Goal: Task Accomplishment & Management: Manage account settings

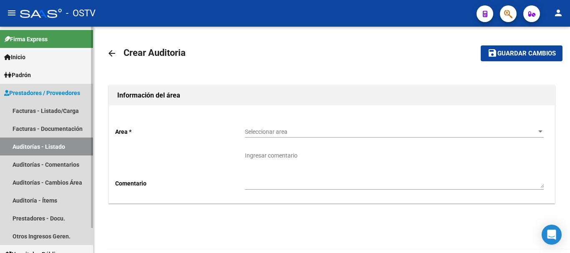
click at [47, 144] on link "Auditorías - Listado" at bounding box center [46, 147] width 93 height 18
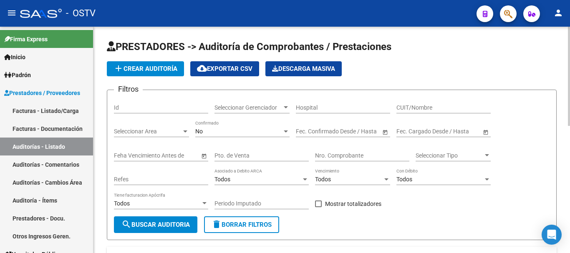
click at [336, 157] on input "Nro. Comprobante" at bounding box center [362, 155] width 94 height 7
type input "2367"
click at [136, 219] on button "search Buscar Auditoria" at bounding box center [155, 224] width 83 height 17
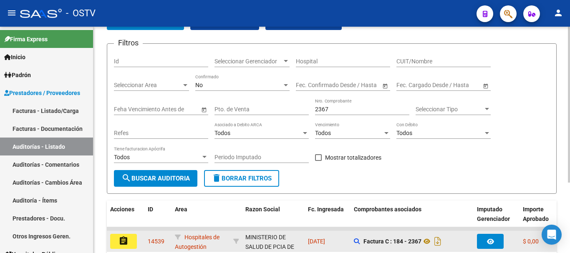
scroll to position [102, 0]
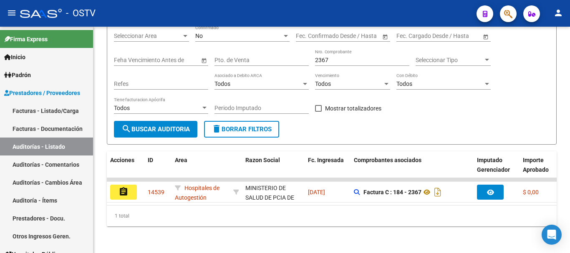
click at [119, 187] on mat-icon "assignment" at bounding box center [123, 192] width 10 height 10
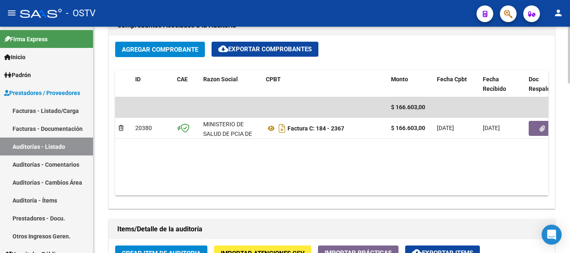
scroll to position [417, 0]
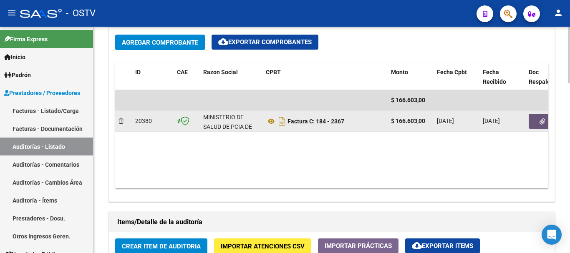
click at [534, 122] on button "button" at bounding box center [541, 121] width 27 height 15
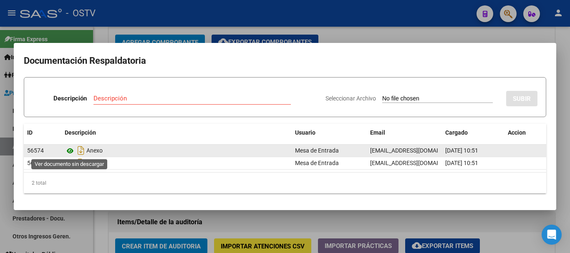
click at [68, 152] on icon at bounding box center [70, 151] width 11 height 10
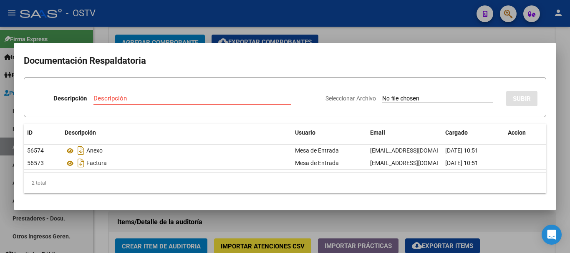
click at [352, 32] on div at bounding box center [285, 126] width 570 height 253
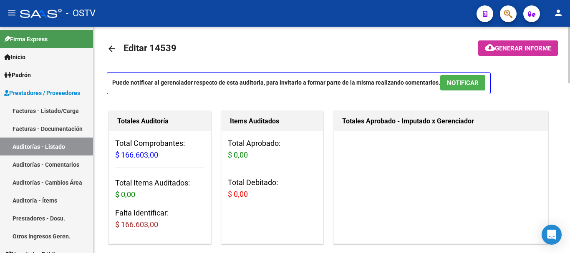
scroll to position [0, 0]
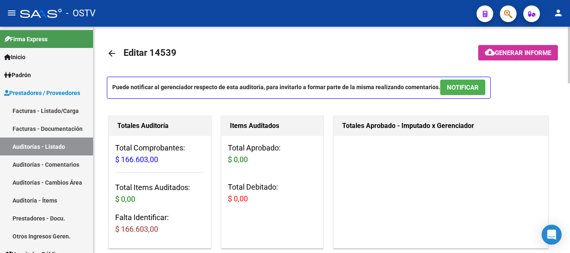
click at [467, 90] on span "NOTIFICAR" at bounding box center [463, 88] width 32 height 8
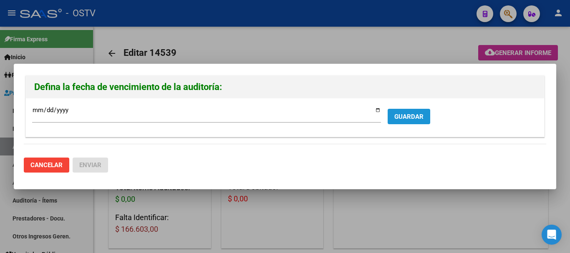
click at [418, 118] on span "GUARDAR" at bounding box center [408, 117] width 29 height 8
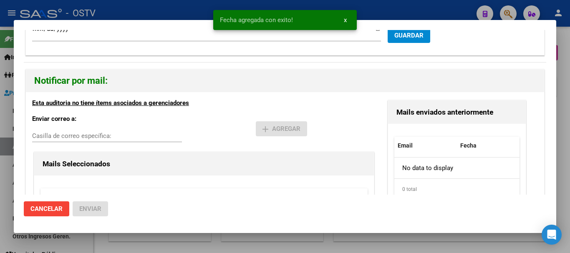
scroll to position [34, 0]
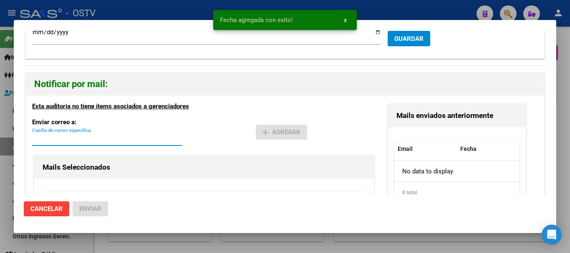
click at [94, 141] on input "Casilla de correo específica:" at bounding box center [107, 140] width 150 height 8
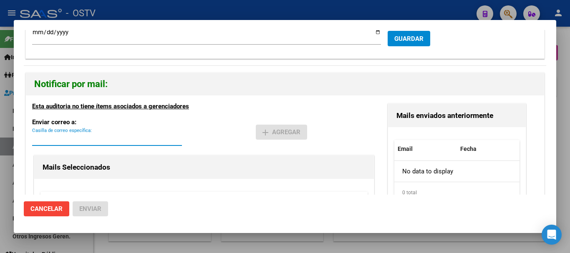
click at [94, 141] on input "Casilla de correo específica:" at bounding box center [107, 140] width 150 height 8
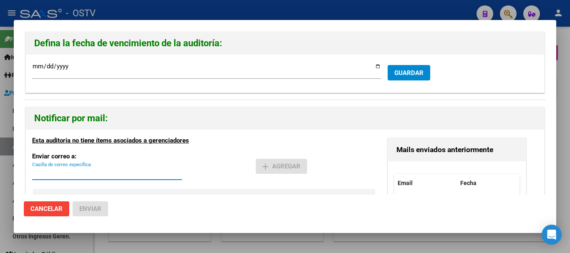
click at [569, 122] on div at bounding box center [285, 126] width 570 height 253
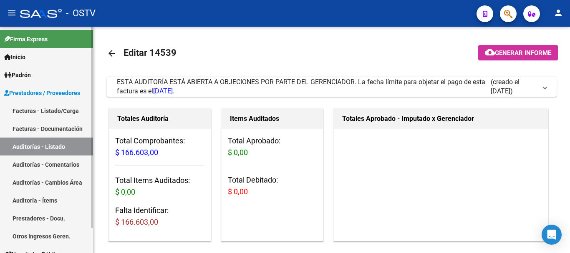
click at [52, 150] on link "Auditorías - Listado" at bounding box center [46, 147] width 93 height 18
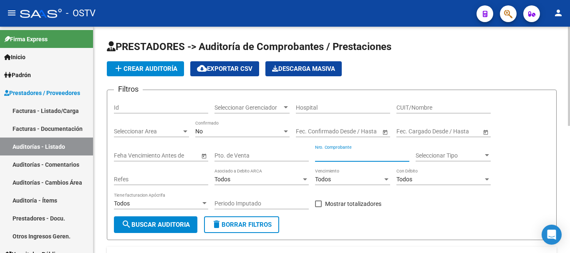
click at [357, 155] on input "Nro. Comprobante" at bounding box center [362, 155] width 94 height 7
type input "2367"
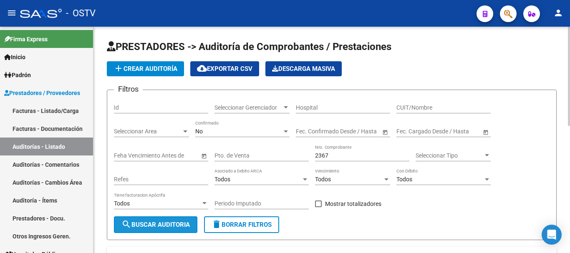
click at [141, 226] on span "search Buscar Auditoria" at bounding box center [155, 225] width 68 height 8
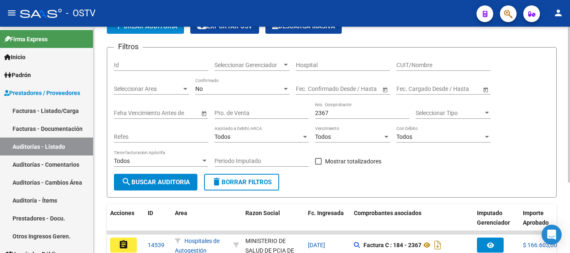
scroll to position [102, 0]
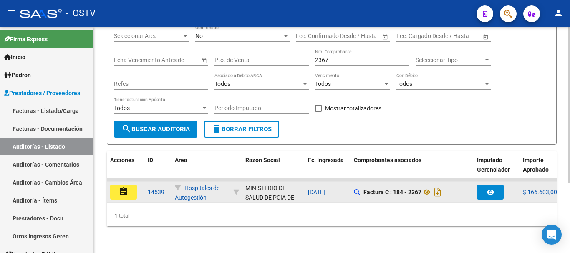
click at [116, 185] on button "assignment" at bounding box center [123, 192] width 27 height 15
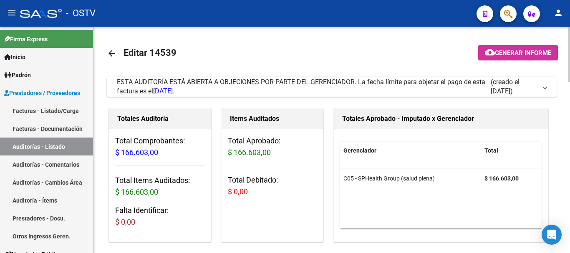
click at [497, 90] on span "(creado el [DATE])" at bounding box center [513, 87] width 46 height 18
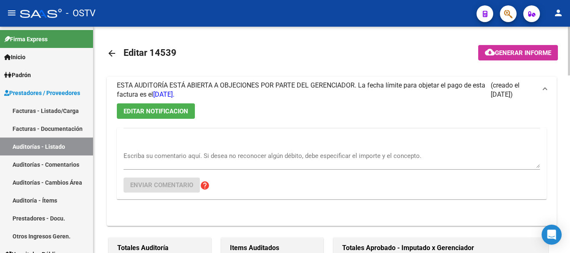
click at [155, 106] on button "EDITAR NOTIFICACION" at bounding box center [156, 110] width 78 height 15
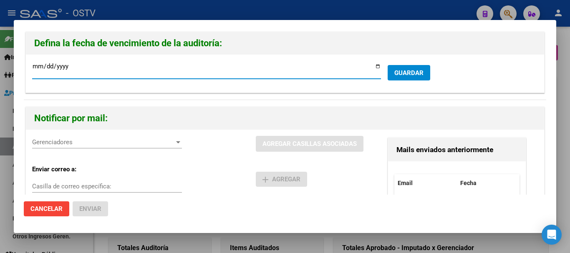
click at [123, 141] on span "Gerenciadores" at bounding box center [103, 142] width 142 height 8
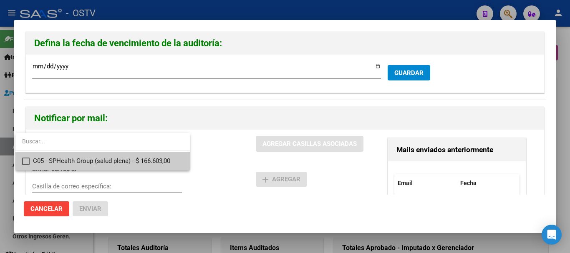
click at [203, 174] on div at bounding box center [285, 126] width 570 height 253
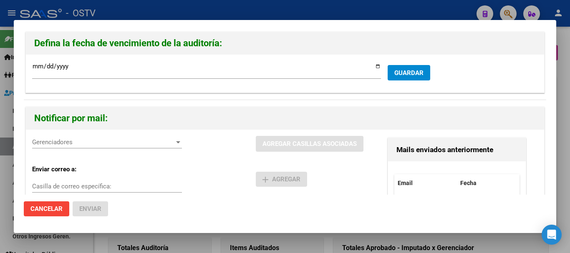
click at [162, 141] on span "Gerenciadores" at bounding box center [103, 142] width 142 height 8
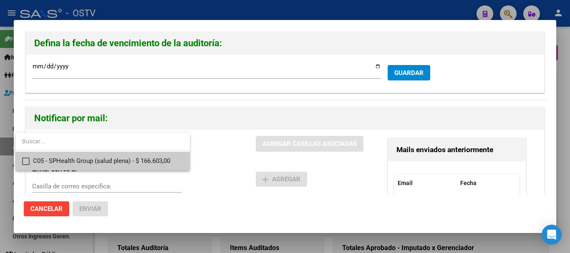
click at [138, 158] on span "C05 - SPHealth Group (salud plena) - $ 166.603,00" at bounding box center [108, 161] width 150 height 19
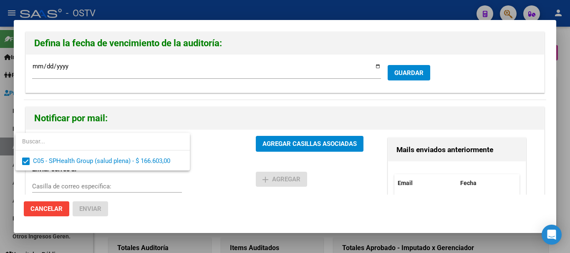
click at [304, 139] on div at bounding box center [285, 126] width 570 height 253
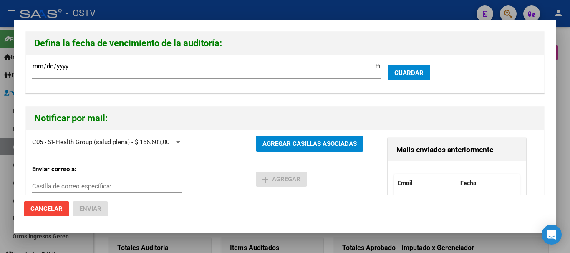
click at [566, 219] on div at bounding box center [285, 126] width 570 height 253
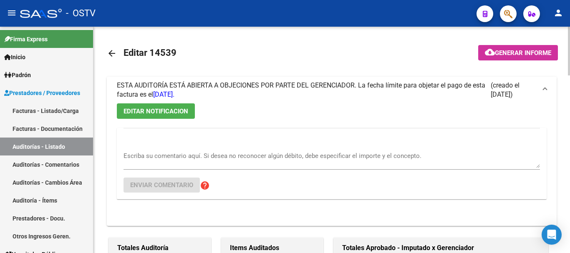
click at [109, 53] on mat-icon "arrow_back" at bounding box center [112, 53] width 10 height 10
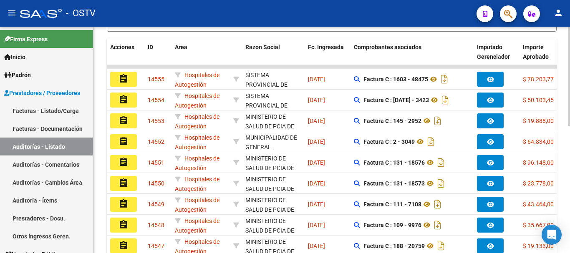
scroll to position [290, 0]
